Goal: Find specific page/section: Find specific page/section

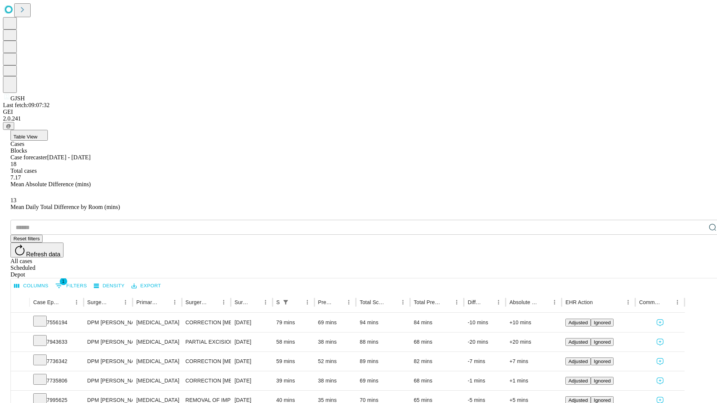
click at [697, 271] on div "Depot" at bounding box center [365, 274] width 711 height 7
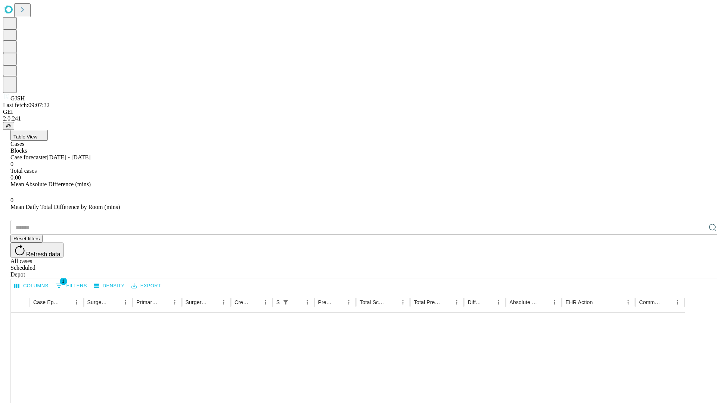
click at [636, 258] on div "All cases" at bounding box center [365, 261] width 711 height 7
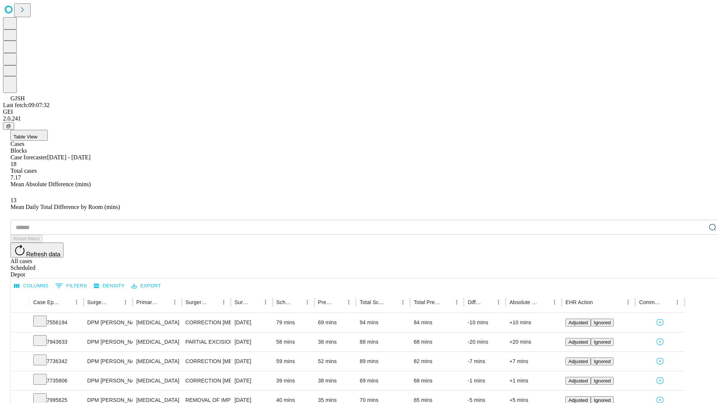
type input "*******"
